Goal: Task Accomplishment & Management: Manage account settings

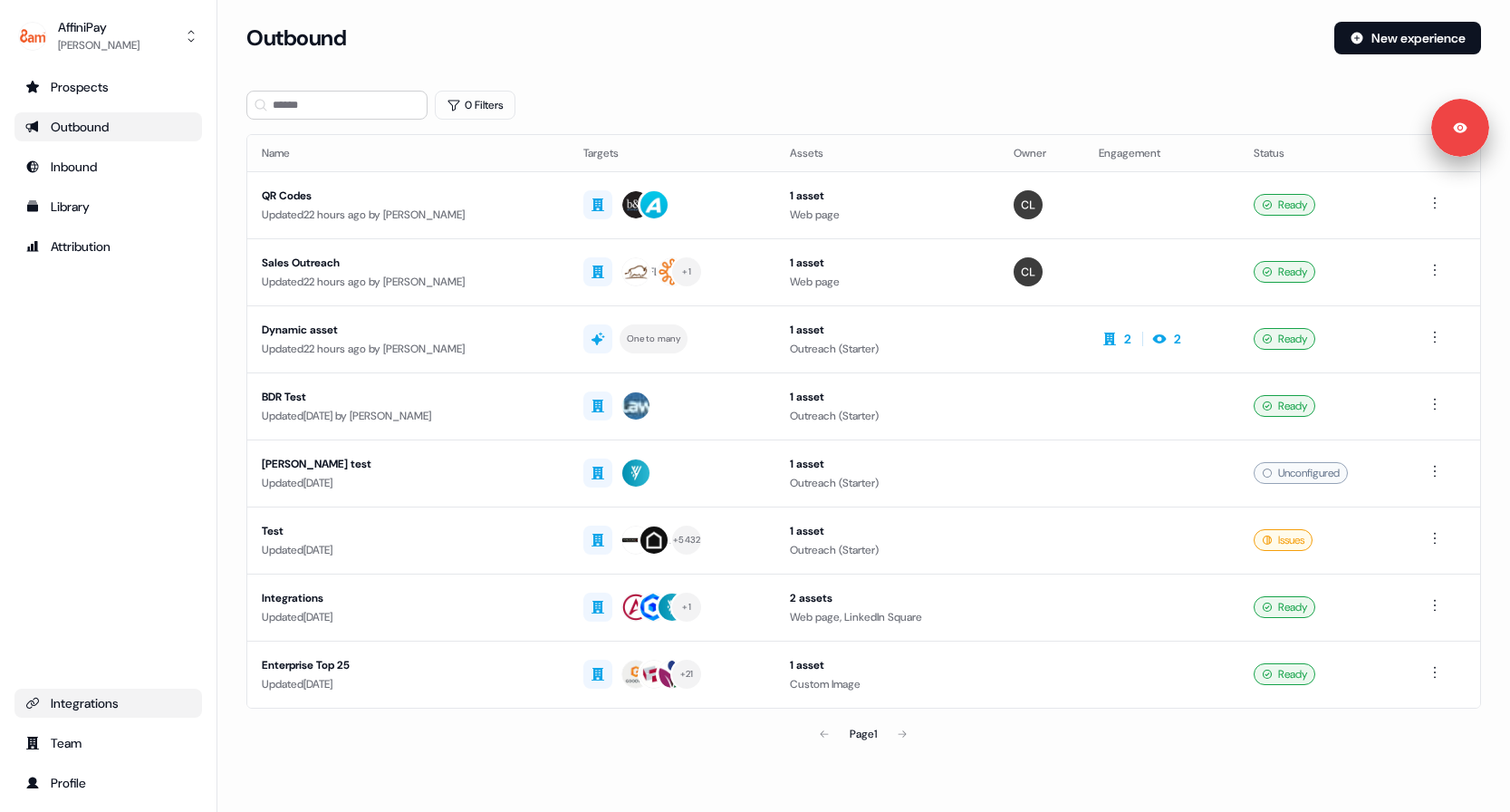
click at [110, 694] on div "Integrations" at bounding box center [108, 703] width 166 height 18
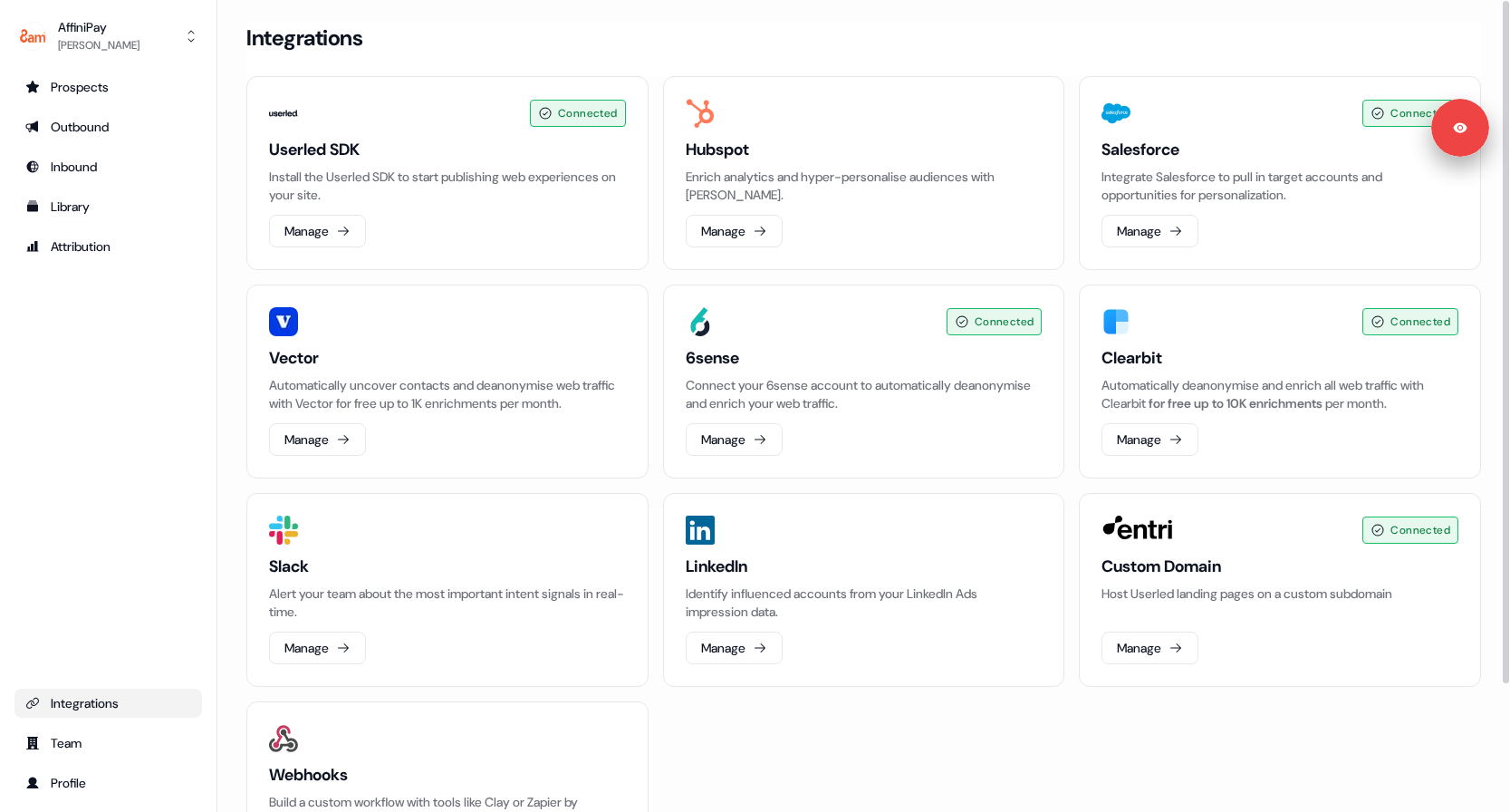
click at [803, 772] on div "Connected Userled SDK Install the Userled SDK to start publishing web experienc…" at bounding box center [864, 495] width 1234 height 837
click at [167, 43] on button "AffiniPay [PERSON_NAME]" at bounding box center [108, 37] width 187 height 44
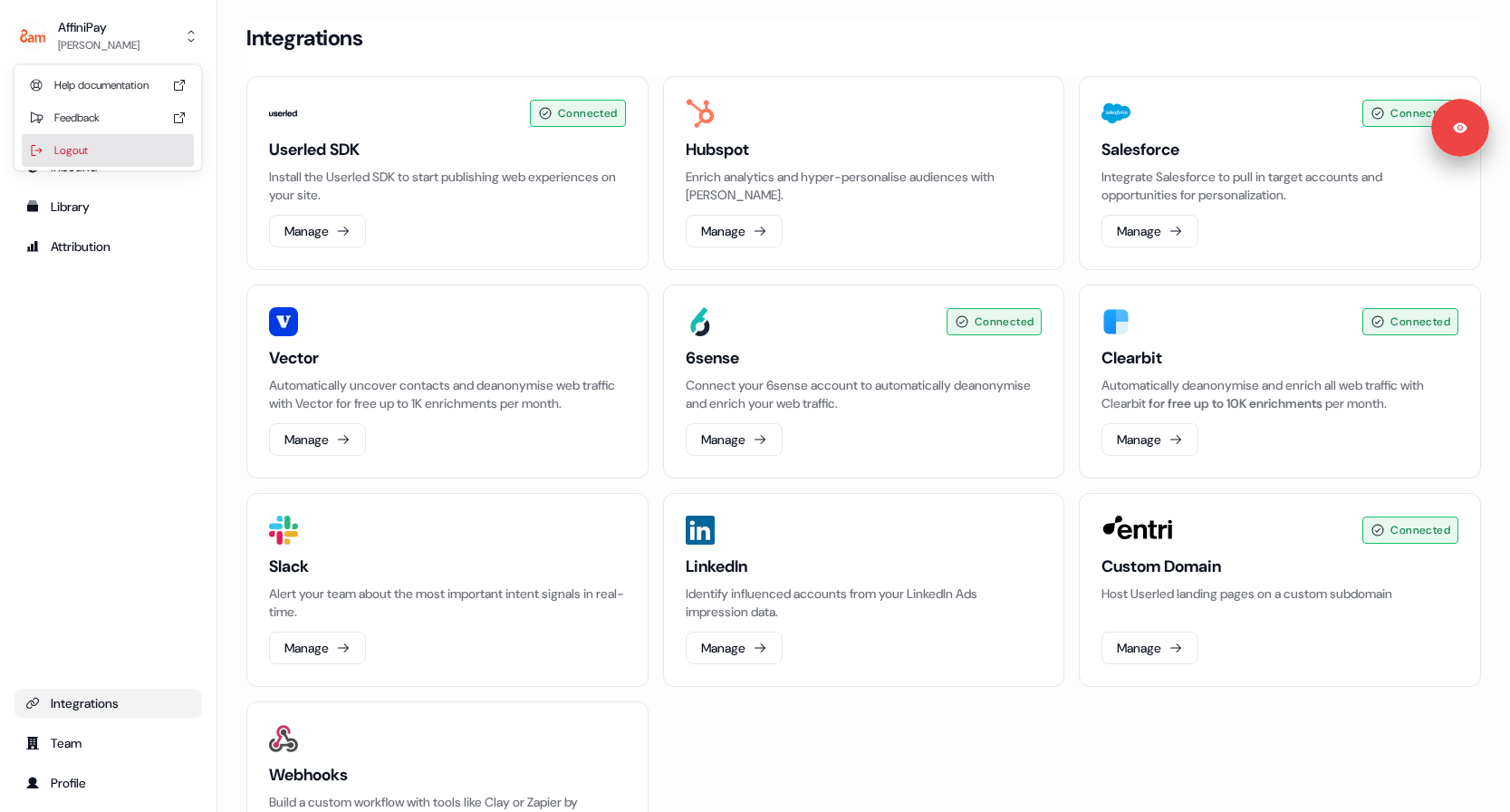
click at [140, 142] on div "Logout" at bounding box center [108, 150] width 173 height 33
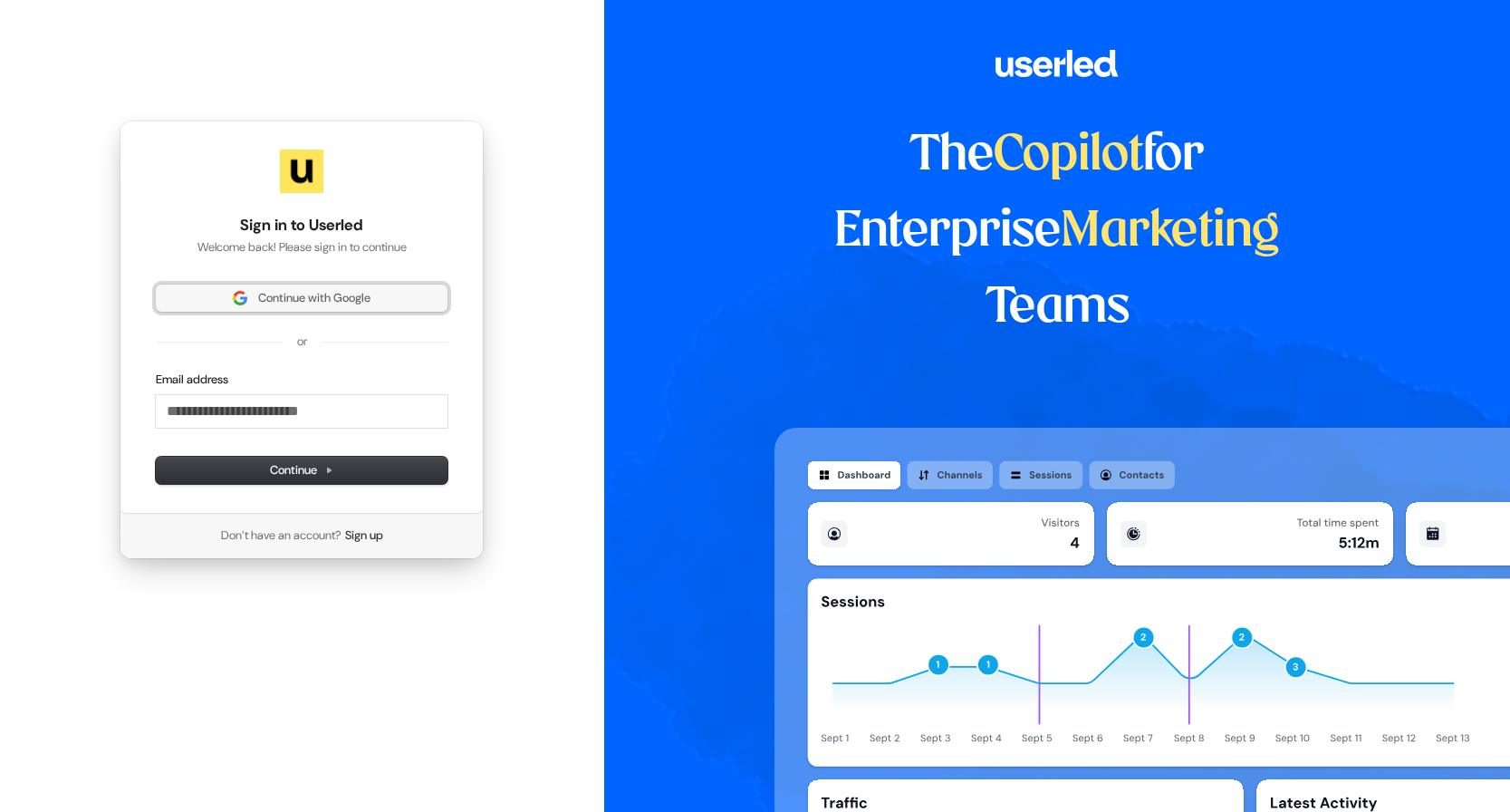
click at [344, 300] on span "Continue with Google" at bounding box center [313, 297] width 112 height 16
